Goal: Check status

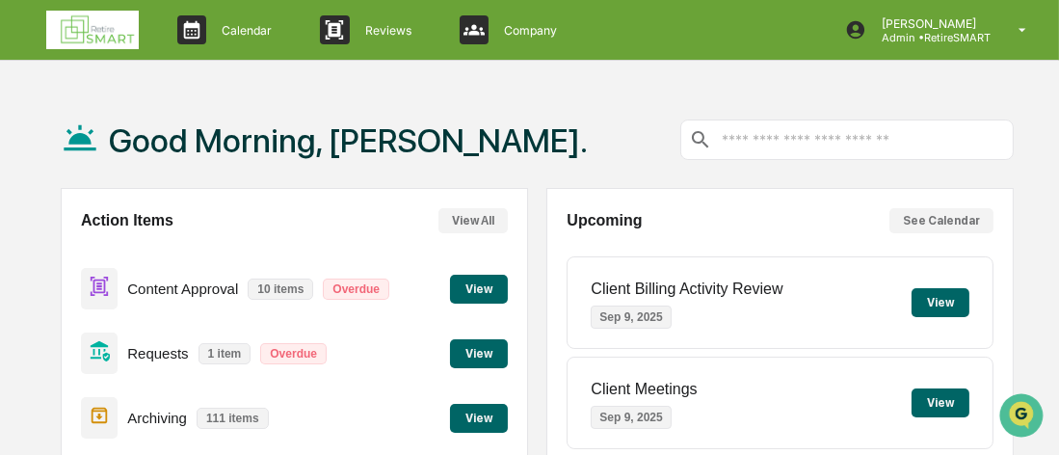
click at [534, 183] on div "Good Morning, [PERSON_NAME]." at bounding box center [537, 140] width 953 height 96
click at [471, 285] on button "View" at bounding box center [479, 289] width 58 height 29
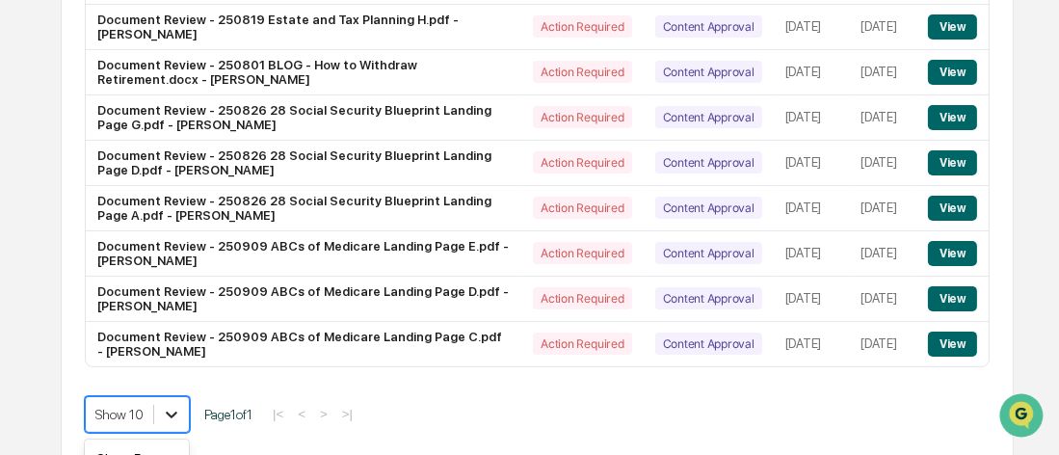
scroll to position [576, 0]
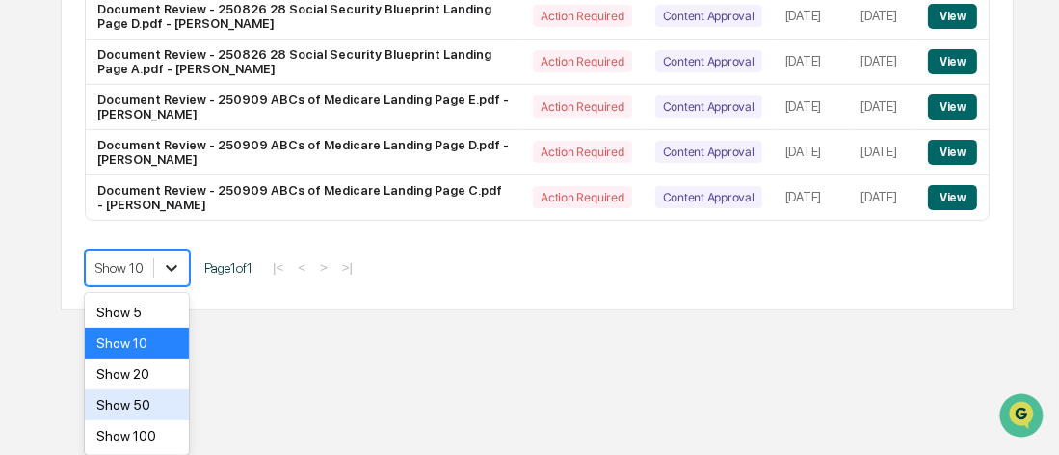
click at [167, 377] on div "Show 20" at bounding box center [137, 374] width 104 height 31
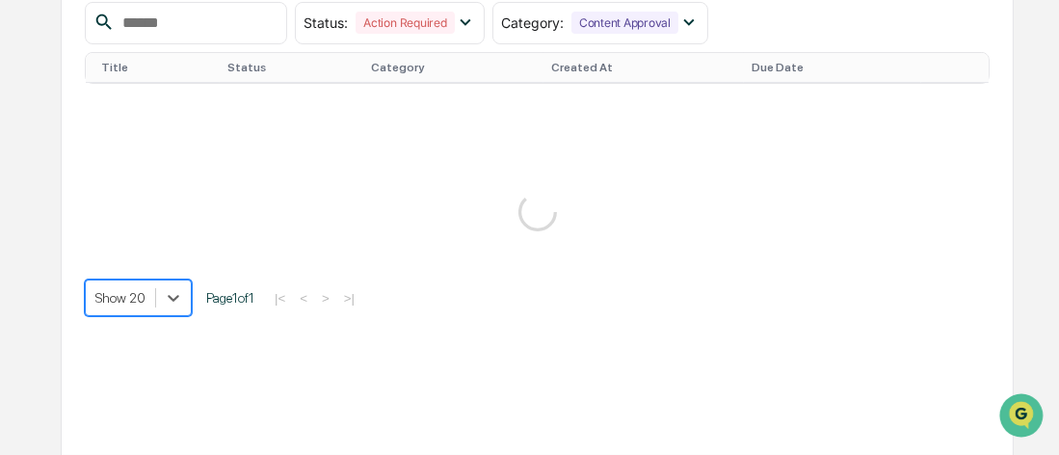
scroll to position [425, 0]
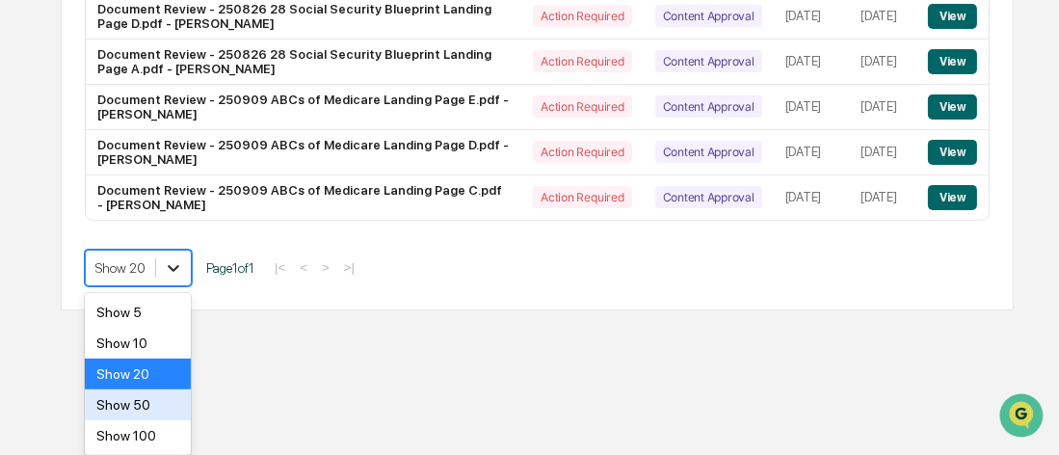
click at [161, 407] on div "Show 50" at bounding box center [138, 404] width 106 height 31
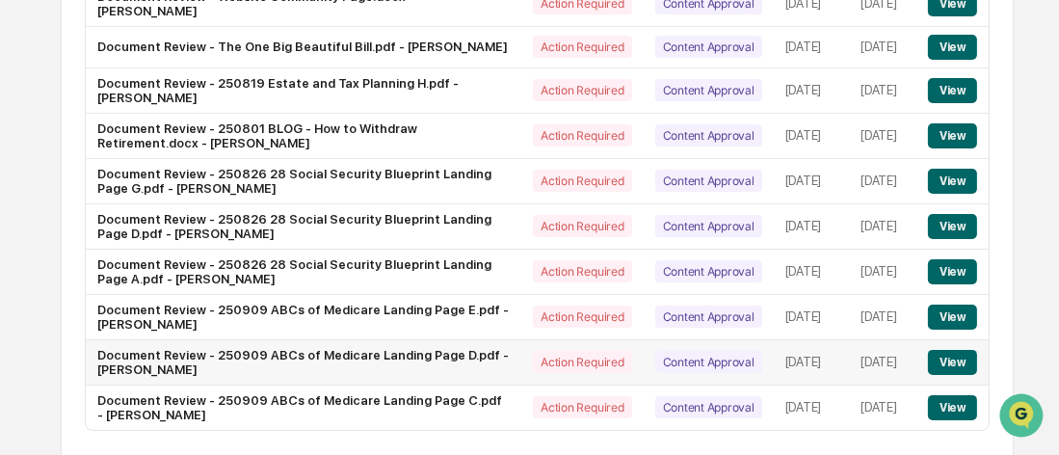
scroll to position [329, 0]
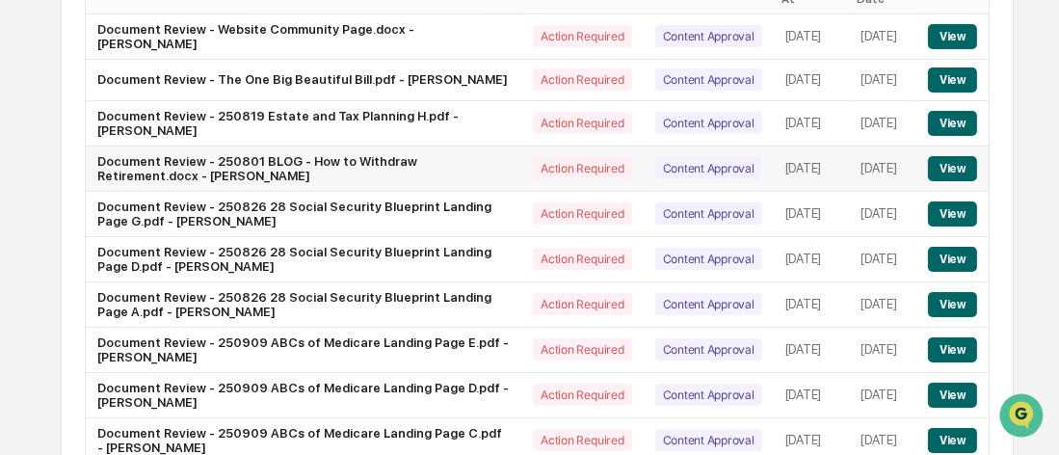
click at [966, 161] on button "View" at bounding box center [952, 168] width 49 height 25
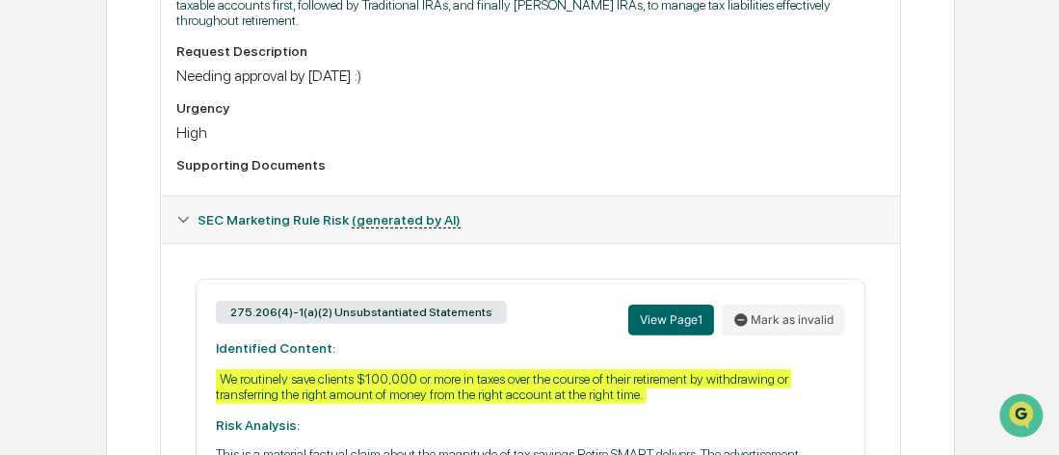
scroll to position [763, 0]
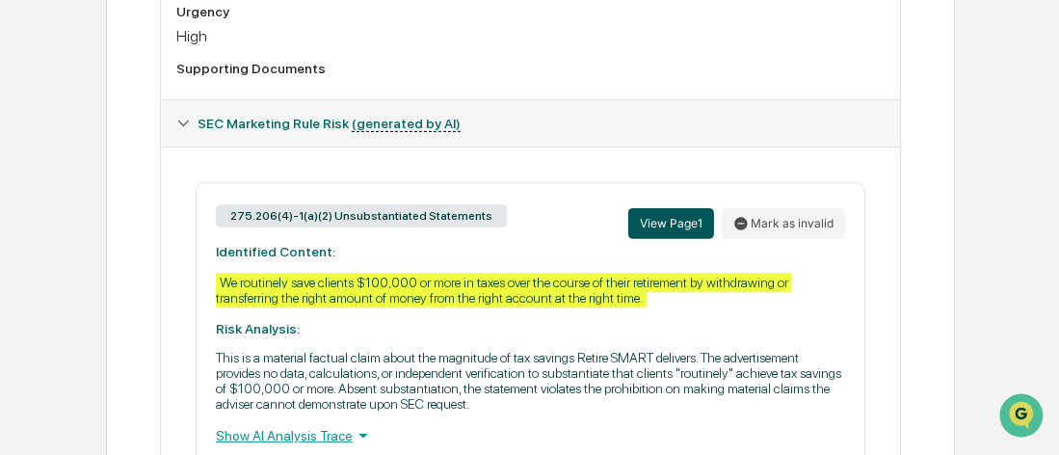
click at [694, 226] on button "View Page 1" at bounding box center [672, 223] width 86 height 31
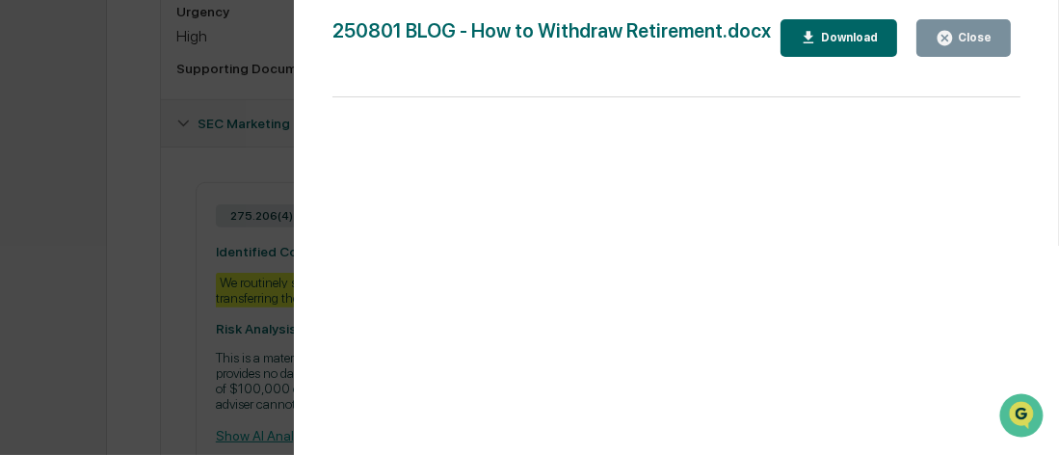
click at [978, 32] on div "Close" at bounding box center [973, 37] width 38 height 13
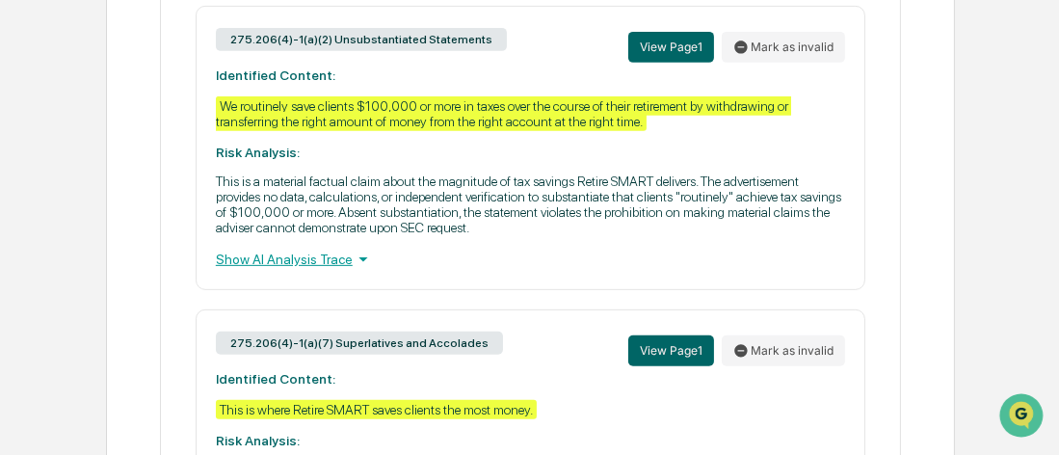
scroll to position [964, 0]
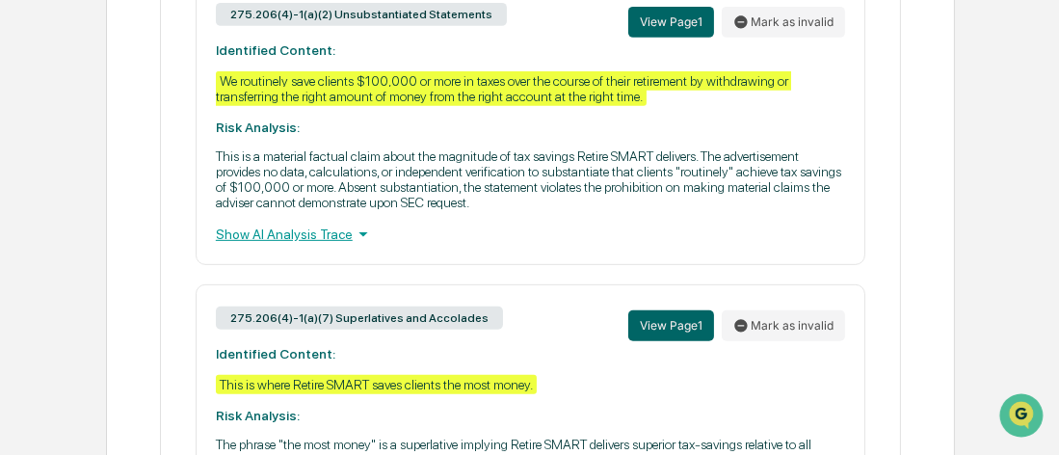
click at [317, 238] on div "Show AI Analysis Trace" at bounding box center [531, 234] width 630 height 21
